Goal: Navigation & Orientation: Find specific page/section

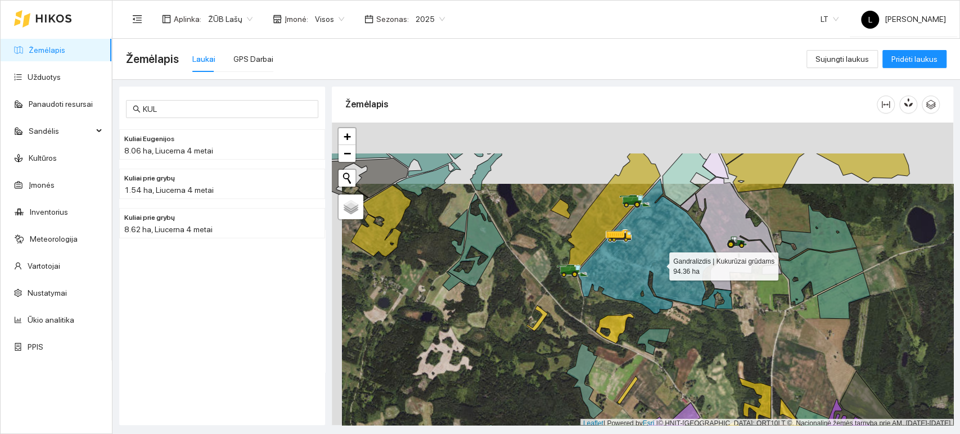
scroll to position [3, 0]
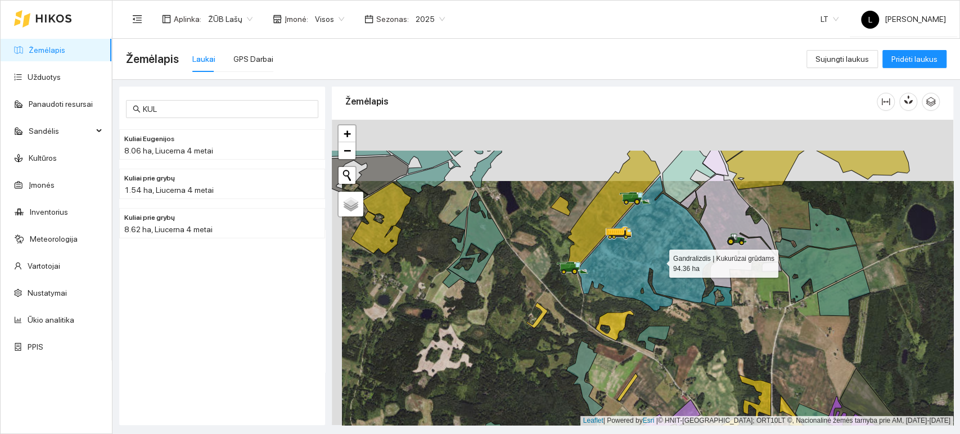
drag, startPoint x: 645, startPoint y: 183, endPoint x: 660, endPoint y: 275, distance: 93.3
click at [660, 275] on icon at bounding box center [647, 243] width 138 height 135
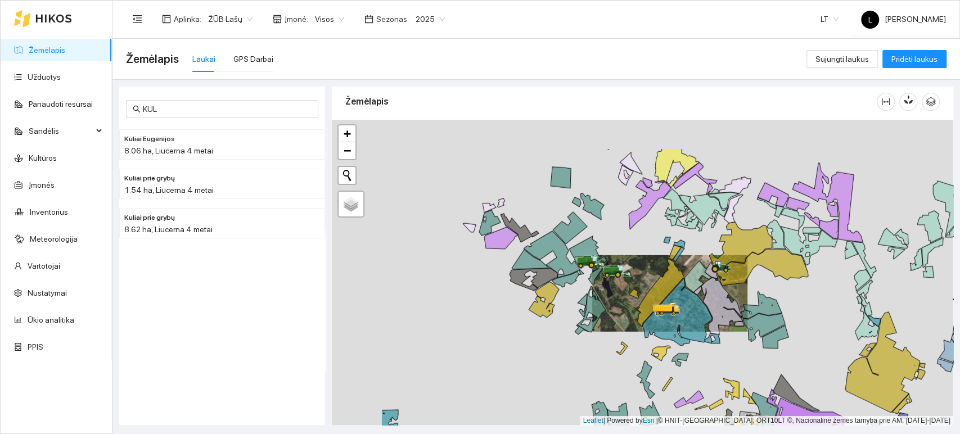
drag, startPoint x: 481, startPoint y: 279, endPoint x: 594, endPoint y: 340, distance: 128.1
click at [612, 361] on div at bounding box center [642, 273] width 621 height 306
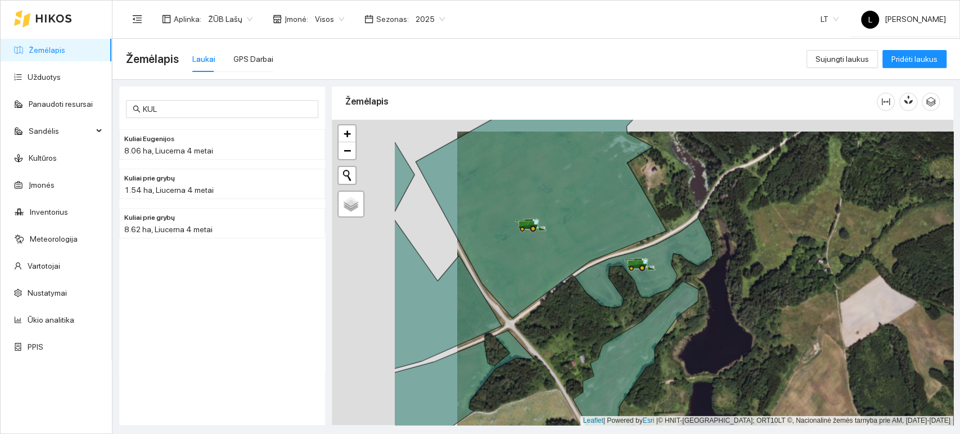
drag, startPoint x: 459, startPoint y: 303, endPoint x: 584, endPoint y: 315, distance: 125.9
click at [584, 315] on div at bounding box center [642, 273] width 621 height 306
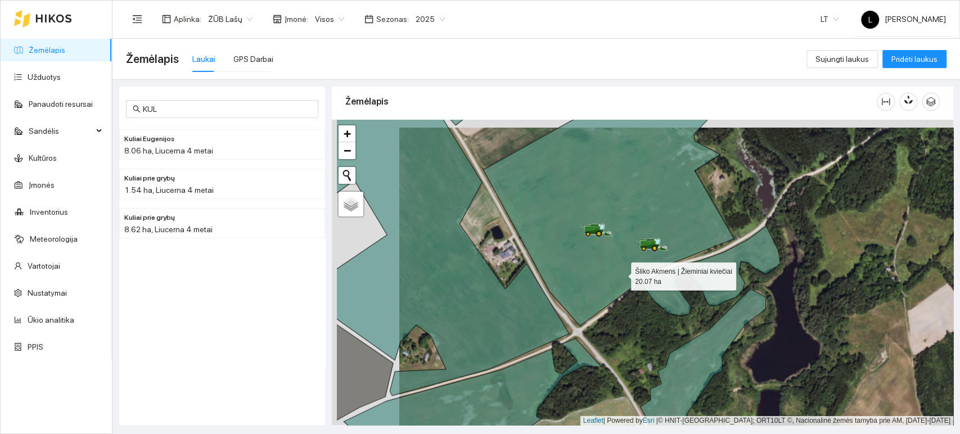
drag, startPoint x: 551, startPoint y: 265, endPoint x: 620, endPoint y: 273, distance: 69.6
click at [620, 273] on icon at bounding box center [608, 211] width 251 height 229
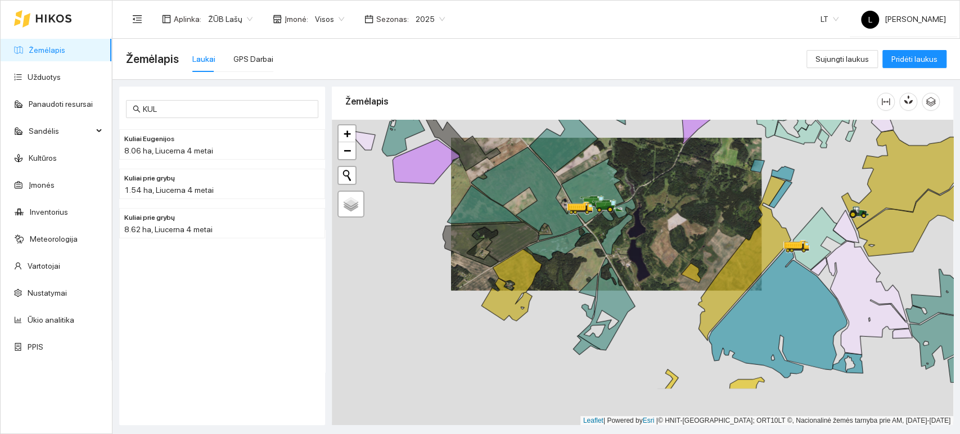
drag, startPoint x: 643, startPoint y: 342, endPoint x: 619, endPoint y: 263, distance: 82.9
click at [619, 263] on div at bounding box center [642, 273] width 621 height 306
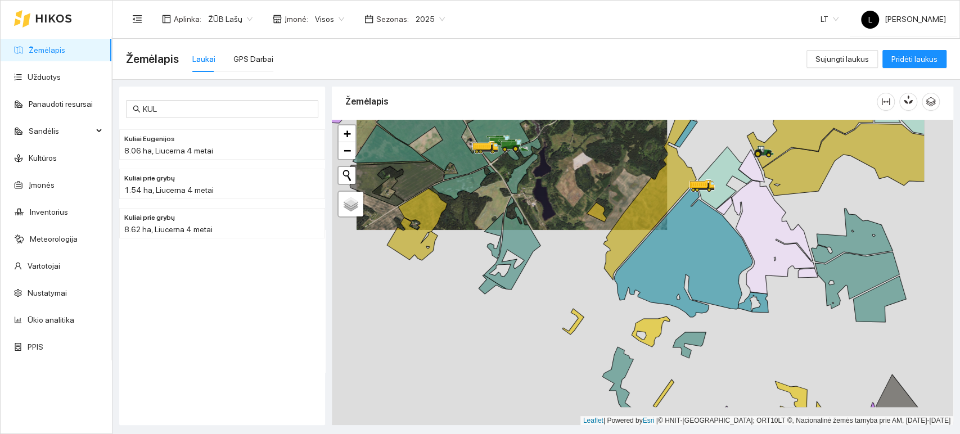
drag, startPoint x: 746, startPoint y: 363, endPoint x: 655, endPoint y: 314, distance: 103.7
click at [655, 314] on div at bounding box center [642, 273] width 621 height 306
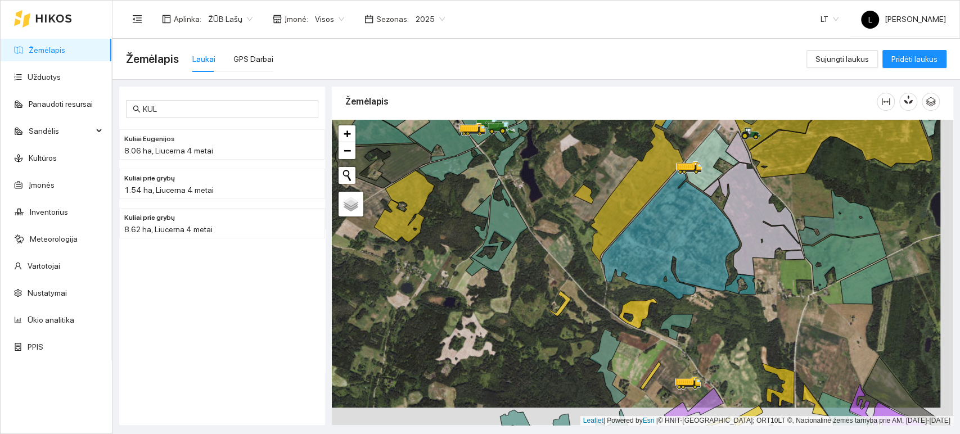
drag, startPoint x: 715, startPoint y: 327, endPoint x: 671, endPoint y: 276, distance: 67.3
click at [671, 277] on div at bounding box center [642, 273] width 621 height 306
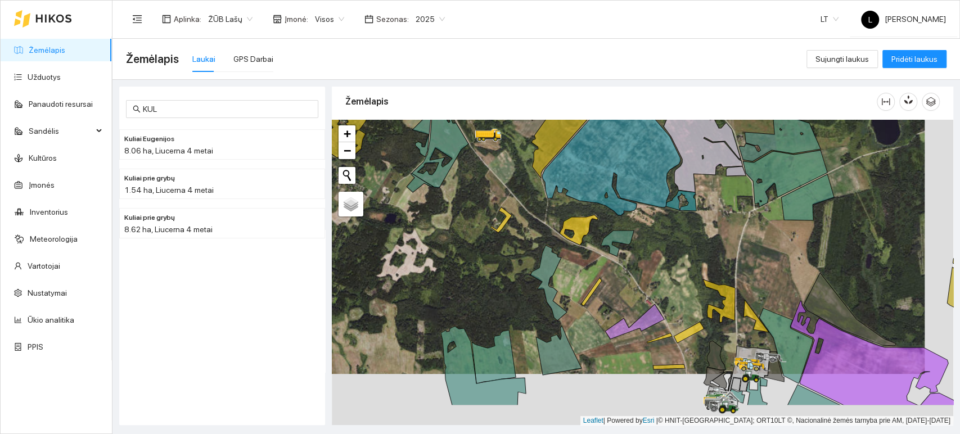
drag, startPoint x: 670, startPoint y: 341, endPoint x: 634, endPoint y: 273, distance: 76.5
click at [634, 273] on div at bounding box center [642, 273] width 621 height 306
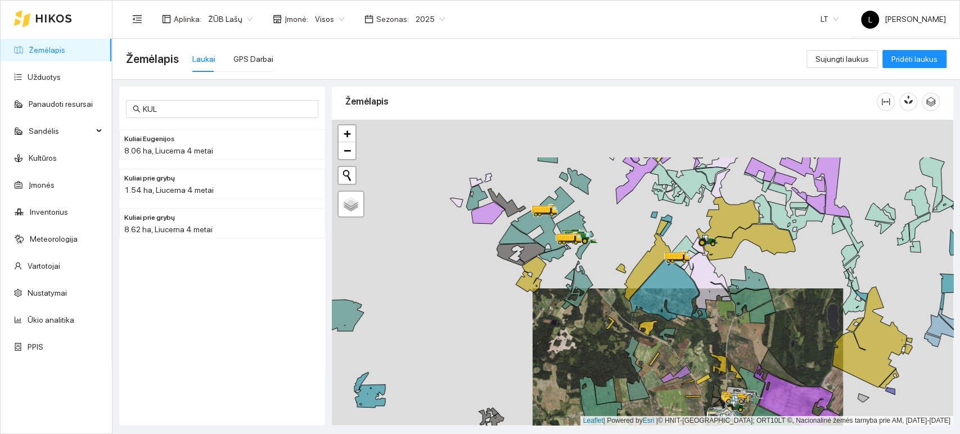
drag, startPoint x: 636, startPoint y: 243, endPoint x: 675, endPoint y: 326, distance: 91.8
click at [675, 320] on icon at bounding box center [664, 286] width 70 height 67
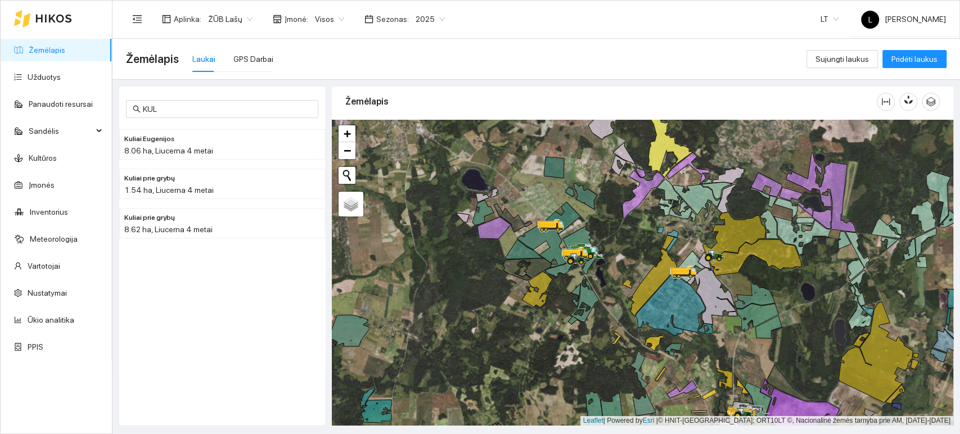
click at [514, 63] on div "Žemėlapis Laukai GPS Darbai" at bounding box center [466, 59] width 680 height 36
